Goal: Task Accomplishment & Management: Complete application form

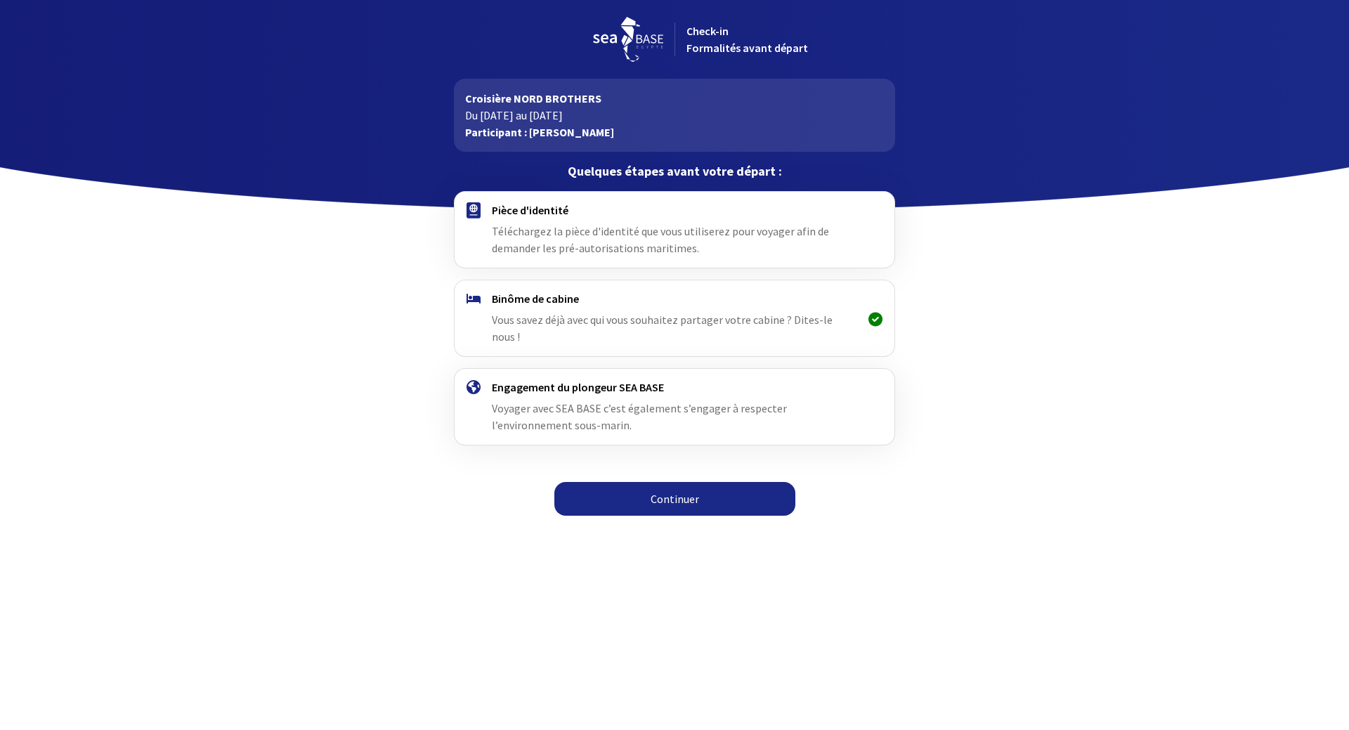
click at [653, 482] on link "Continuer" at bounding box center [674, 499] width 241 height 34
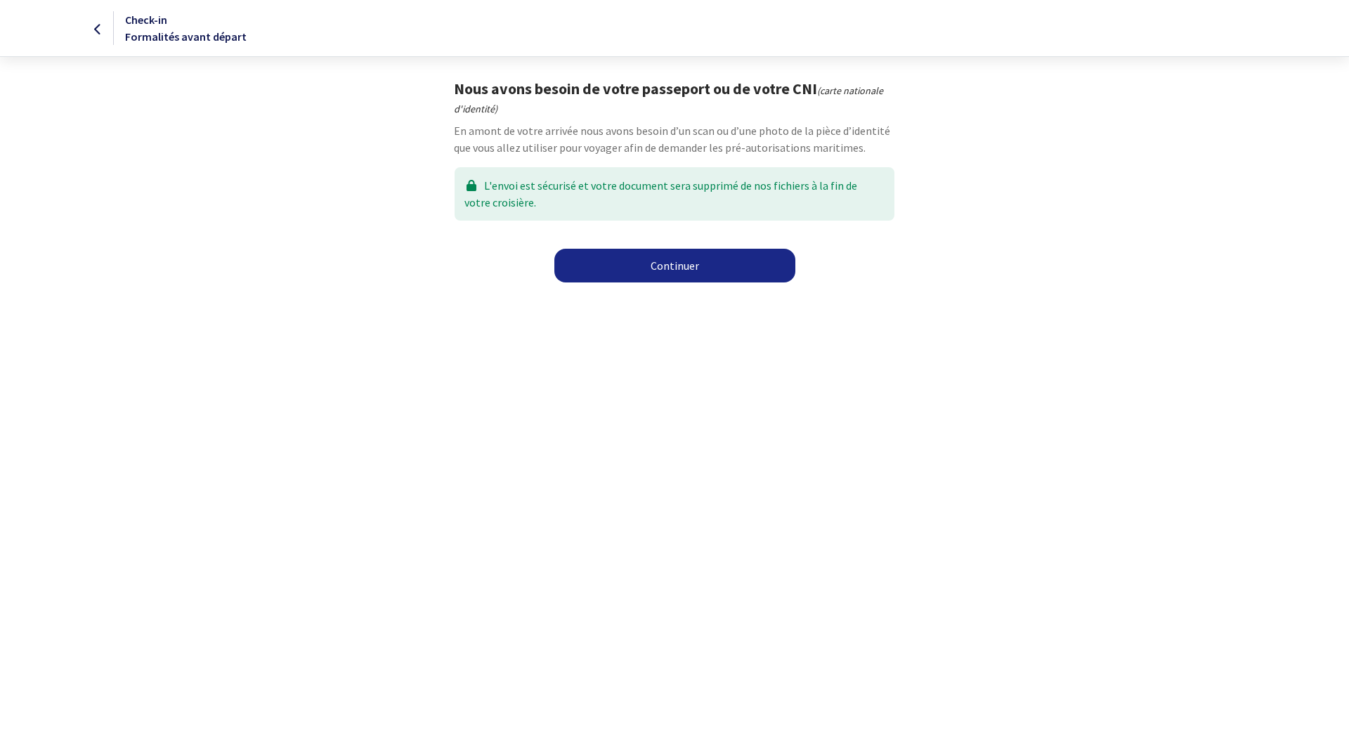
click at [677, 261] on link "Continuer" at bounding box center [674, 266] width 241 height 34
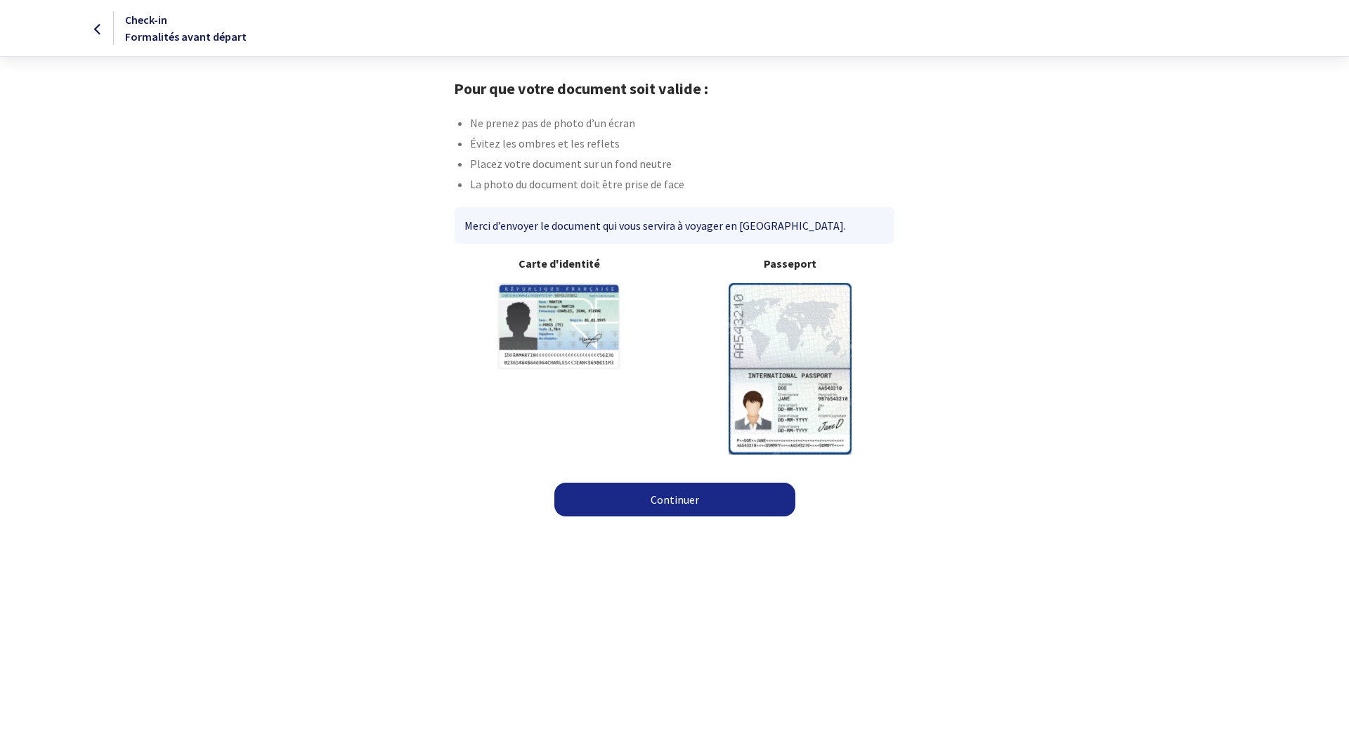
click at [675, 495] on link "Continuer" at bounding box center [674, 500] width 241 height 34
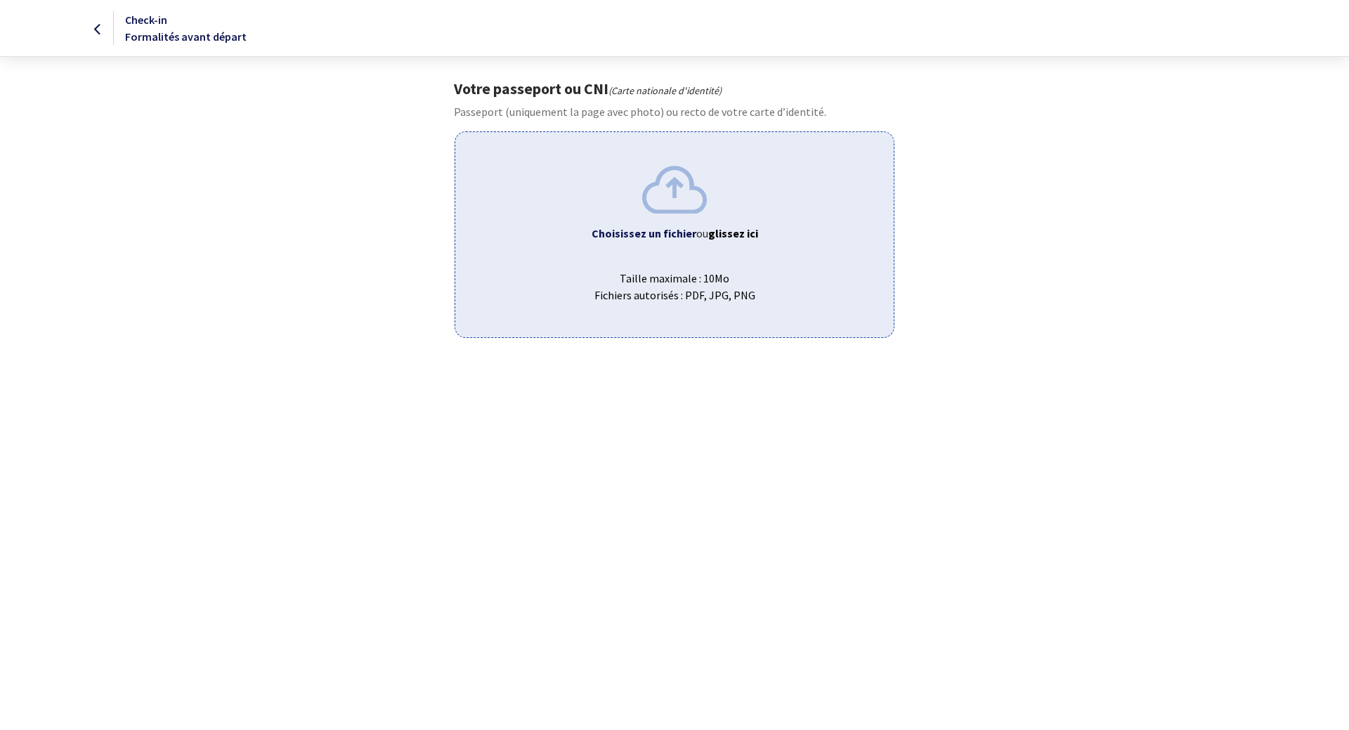
click at [686, 270] on span "Taille maximale : 10Mo Fichiers autorisés : PDF, JPG, PNG" at bounding box center [674, 281] width 415 height 45
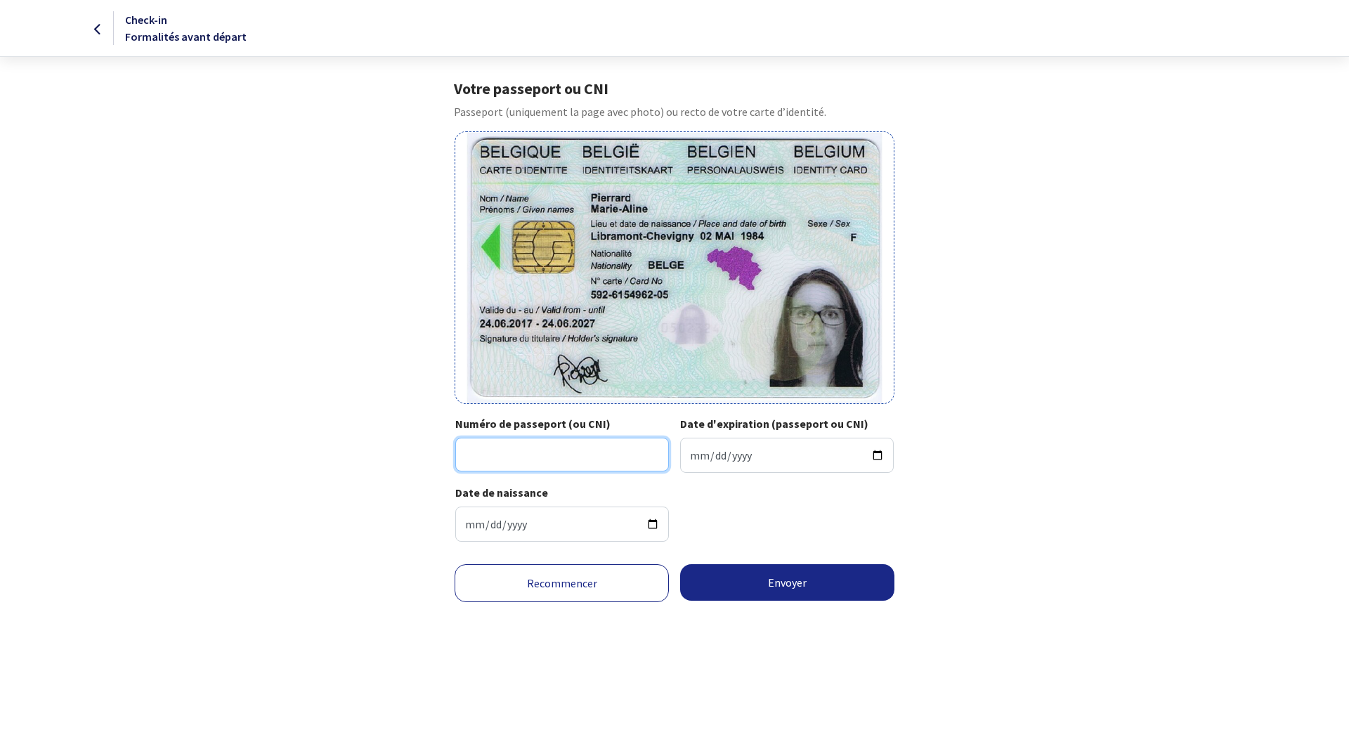
click at [574, 454] on input "Numéro de passeport (ou CNI)" at bounding box center [562, 455] width 214 height 34
type input "592-6154962-05"
click at [737, 452] on input "Date d'expiration (passeport ou CNI)" at bounding box center [787, 455] width 214 height 35
type input "2027-06-24"
click at [825, 582] on button "Envoyer" at bounding box center [787, 582] width 214 height 37
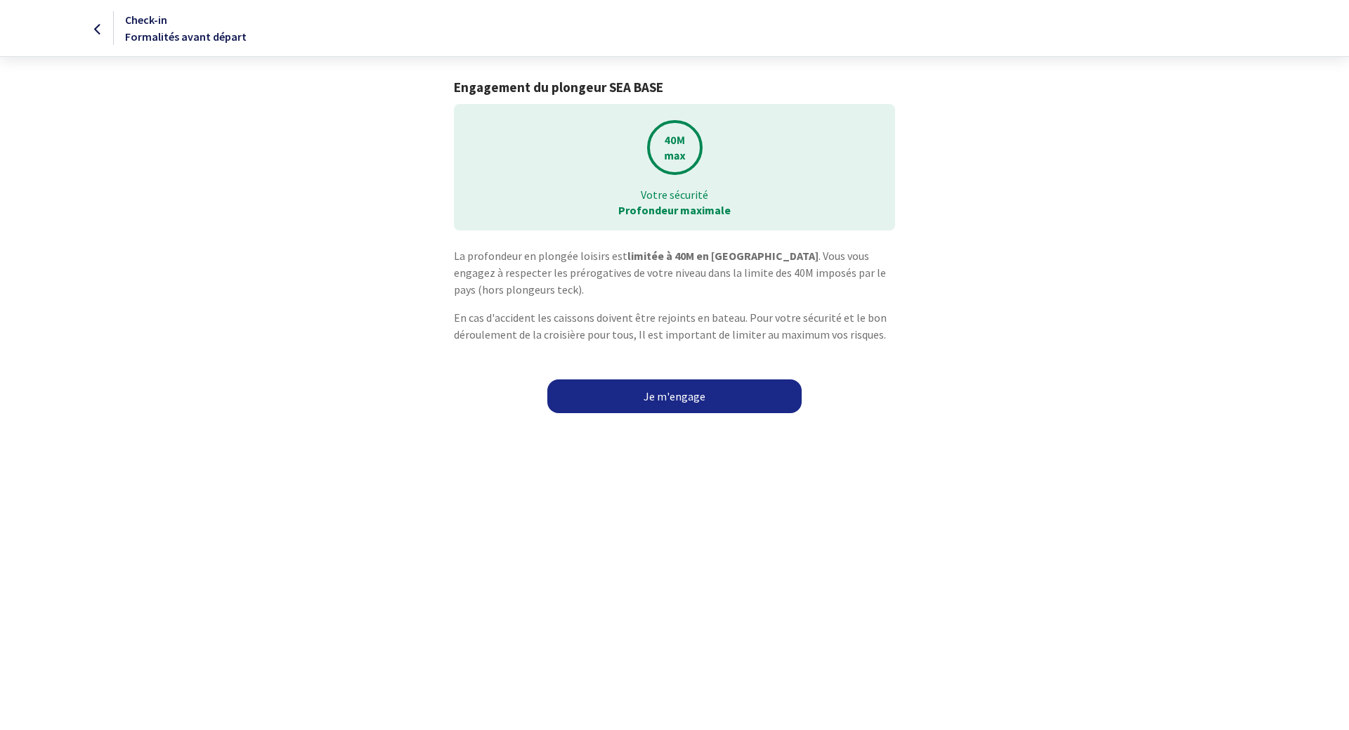
click at [666, 393] on link "Je m'engage" at bounding box center [674, 396] width 254 height 34
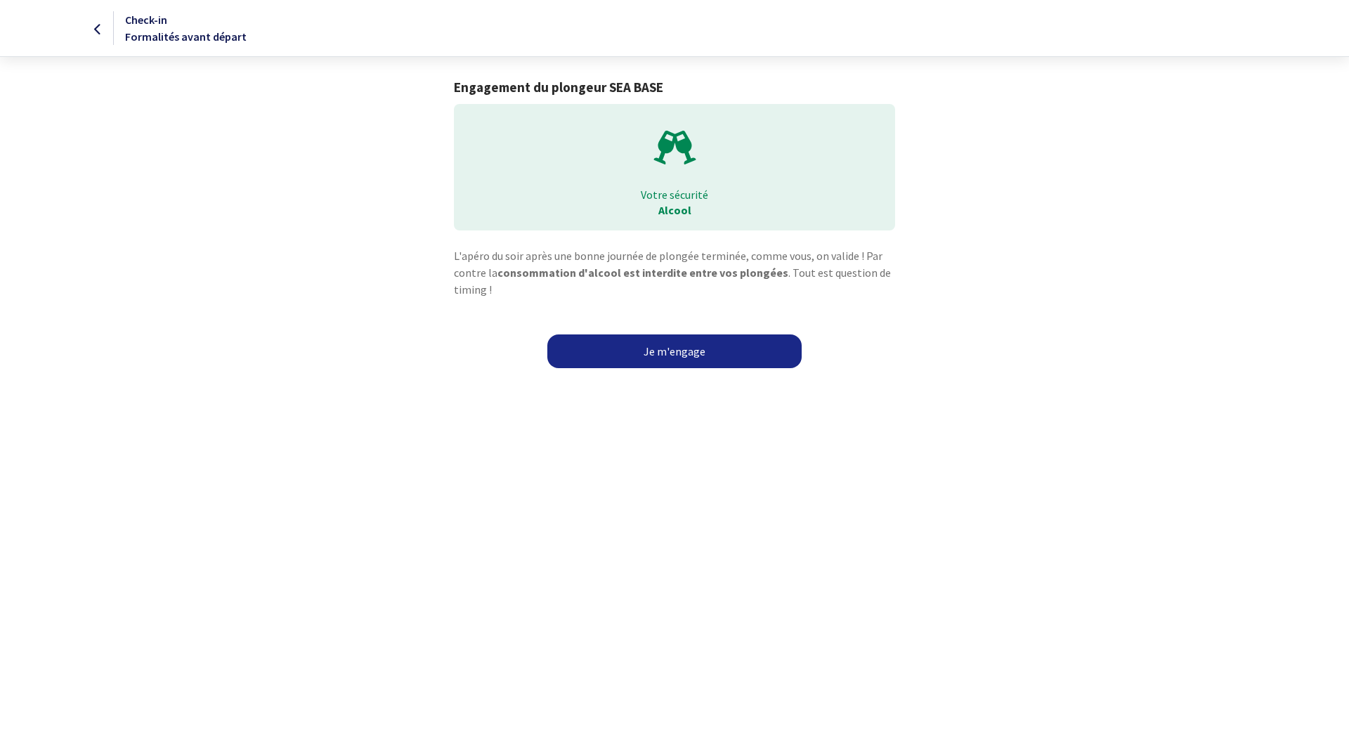
click at [696, 346] on link "Je m'engage" at bounding box center [674, 351] width 254 height 34
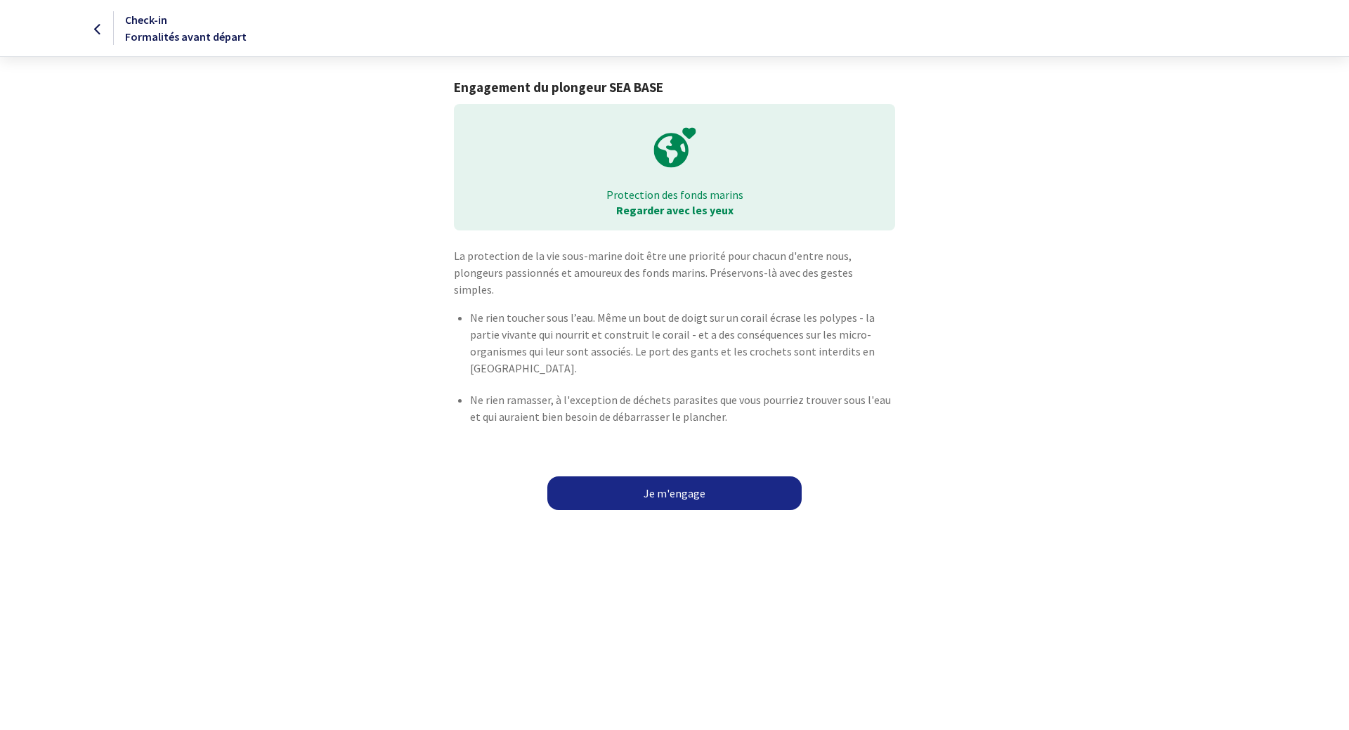
click at [700, 476] on link "Je m'engage" at bounding box center [674, 493] width 254 height 34
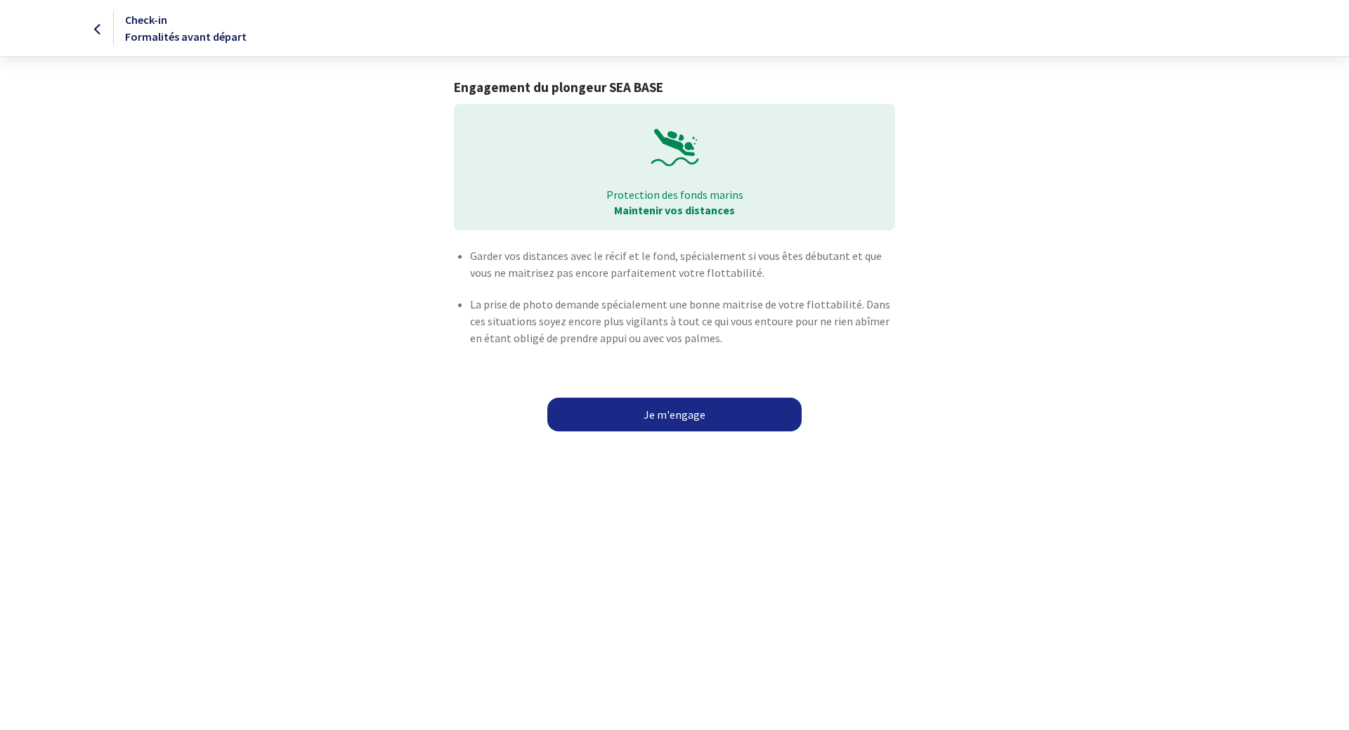
click at [694, 403] on link "Je m'engage" at bounding box center [674, 415] width 254 height 34
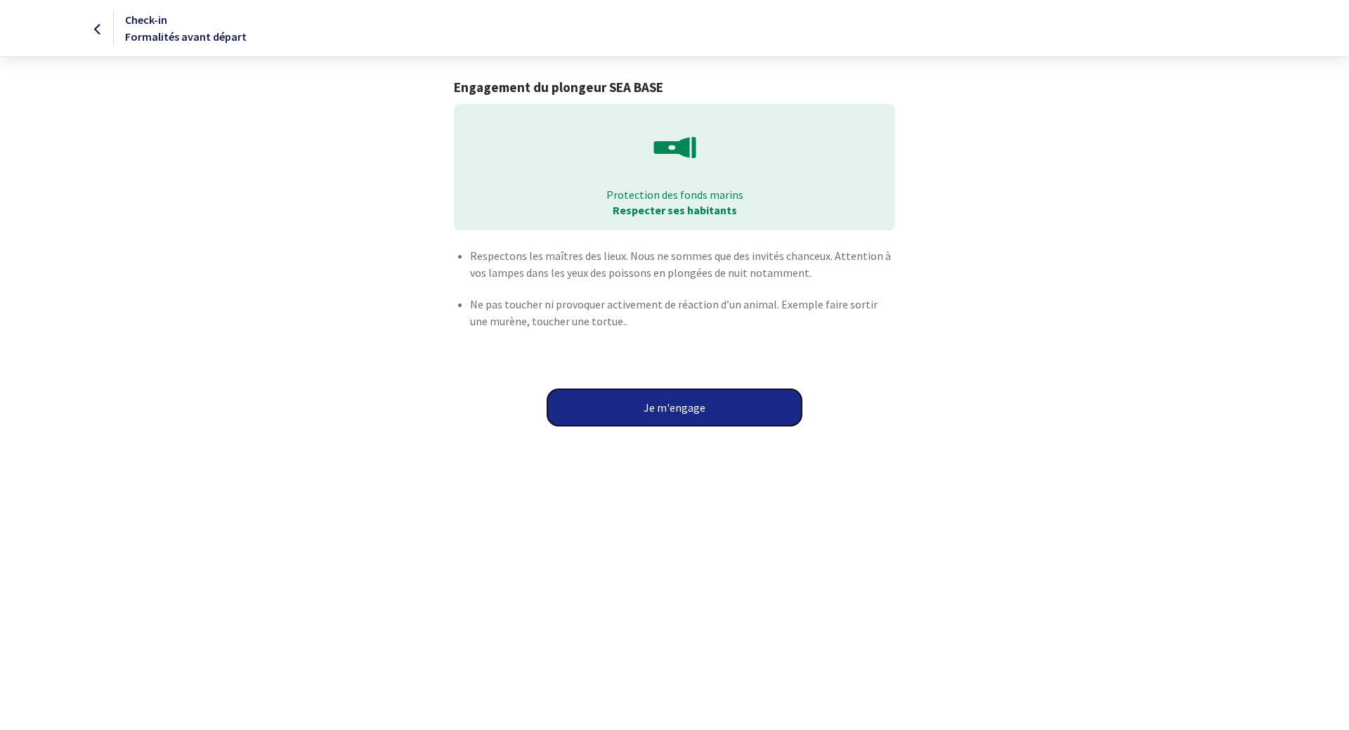
click at [693, 404] on button "Je m'engage" at bounding box center [674, 407] width 254 height 37
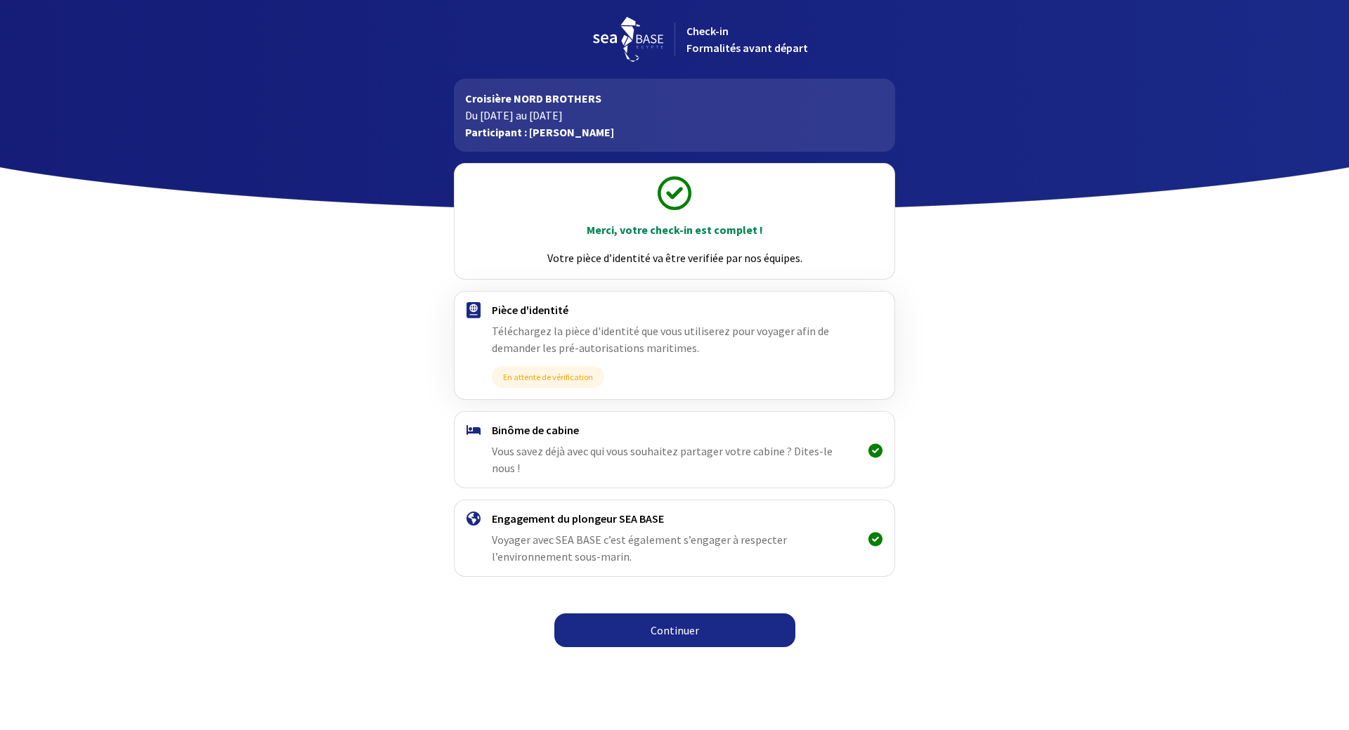
click at [708, 617] on link "Continuer" at bounding box center [674, 630] width 241 height 34
click at [645, 613] on link "Continuer" at bounding box center [674, 630] width 241 height 34
